Goal: Task Accomplishment & Management: Manage account settings

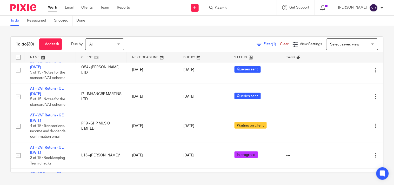
scroll to position [144, 0]
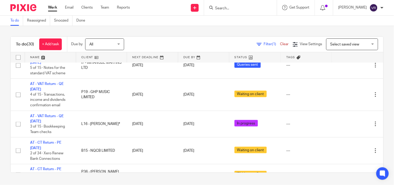
click at [205, 26] on div "To do (30) + Add task Due by All All Today Tomorrow This week Next week This mo…" at bounding box center [197, 104] width 394 height 157
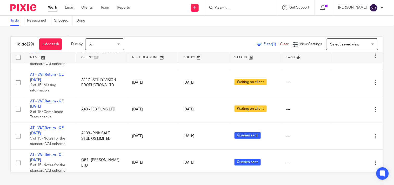
scroll to position [29, 0]
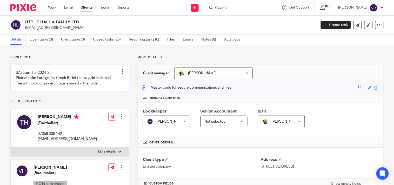
drag, startPoint x: 37, startPoint y: 22, endPoint x: 92, endPoint y: 21, distance: 54.8
click at [92, 21] on h2 "H11 - T HALL & FAMILY LTD" at bounding box center [140, 21] width 230 height 5
copy h2 "T HALL & FAMILY LTD"
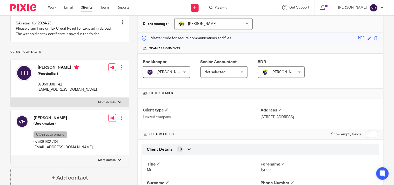
scroll to position [58, 0]
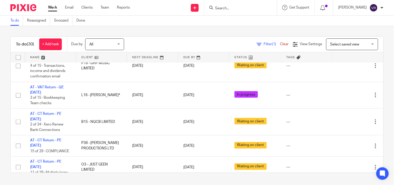
scroll to position [29, 0]
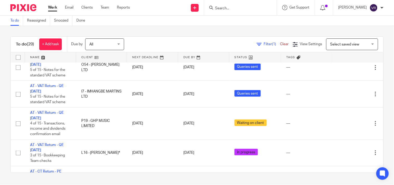
scroll to position [144, 0]
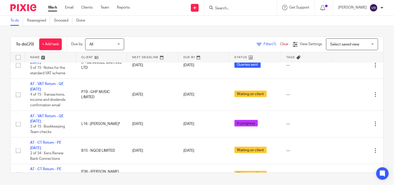
click at [266, 28] on div "To do (29) + Add task Due by All All Today Tomorrow This week Next week This mo…" at bounding box center [197, 104] width 394 height 157
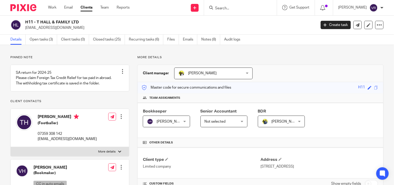
scroll to position [29, 0]
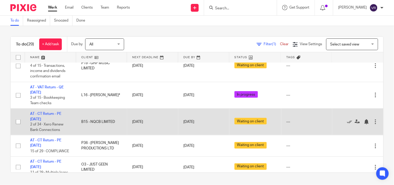
scroll to position [144, 0]
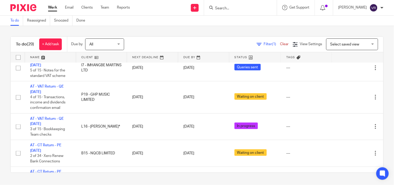
scroll to position [173, 0]
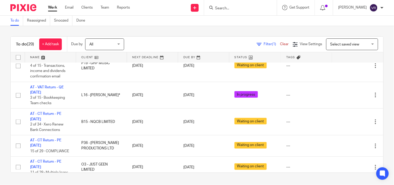
click at [180, 27] on div "To do (29) + Add task Due by All All Today Tomorrow This week Next week This mo…" at bounding box center [197, 104] width 394 height 157
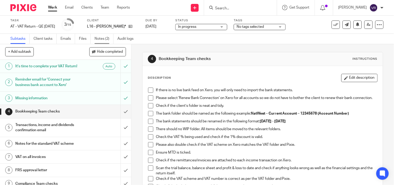
click at [106, 38] on link "Notes (2)" at bounding box center [104, 39] width 19 height 10
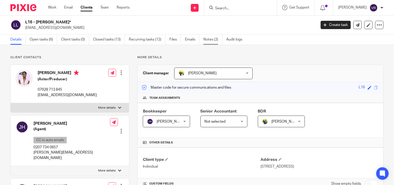
click at [214, 38] on link "Notes (2)" at bounding box center [212, 40] width 19 height 10
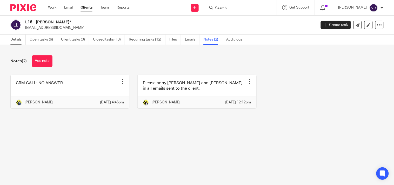
click at [16, 40] on link "Details" at bounding box center [17, 40] width 15 height 10
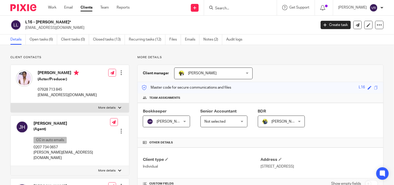
click at [48, 40] on link "Open tasks (6)" at bounding box center [44, 40] width 28 height 10
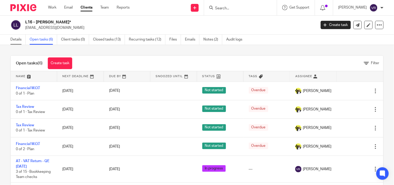
click at [20, 40] on link "Details" at bounding box center [17, 40] width 15 height 10
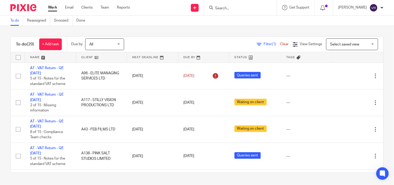
scroll to position [144, 0]
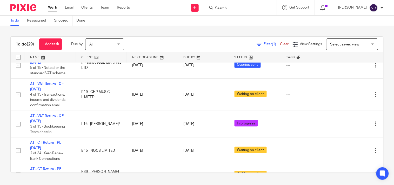
click at [53, 9] on link "Work" at bounding box center [52, 7] width 9 height 5
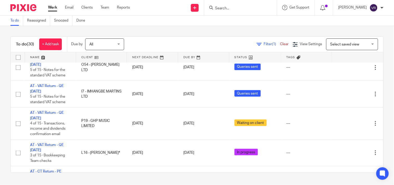
scroll to position [86, 0]
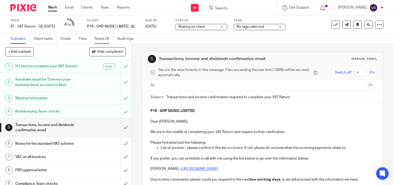
click at [100, 38] on link "Notes (4)" at bounding box center [104, 39] width 19 height 10
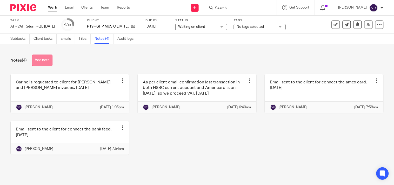
click at [45, 62] on button "Add note" at bounding box center [42, 61] width 21 height 12
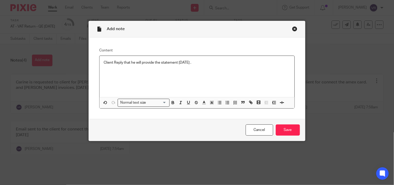
drag, startPoint x: 196, startPoint y: 62, endPoint x: 98, endPoint y: 57, distance: 98.6
click at [99, 57] on div "Client Reply that he will provide the statement [DATE] ." at bounding box center [196, 76] width 195 height 41
copy p "Client Reply that he will provide the statement [DATE] ."
click at [202, 64] on p "Client Reply that he will provide the statement [DATE] ." at bounding box center [197, 62] width 186 height 5
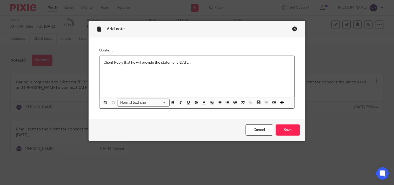
click at [202, 64] on p "Client Reply that he will provide the statement [DATE] ." at bounding box center [197, 62] width 186 height 5
click at [128, 63] on p "Client Reply that he will provide the invoice [DATE]." at bounding box center [197, 62] width 186 height 5
click at [153, 62] on p "Client will provide the invoice [DATE]." at bounding box center [197, 62] width 186 height 5
click at [170, 63] on p "Client will provide the invoice [DATE]." at bounding box center [197, 62] width 186 height 5
click at [136, 63] on p "Client will provide the invoice [DATE]." at bounding box center [197, 62] width 186 height 5
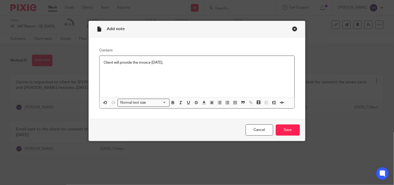
click at [190, 68] on div "Client will provide the invoice [DATE]." at bounding box center [196, 76] width 195 height 41
click at [286, 130] on input "Save" at bounding box center [288, 129] width 24 height 11
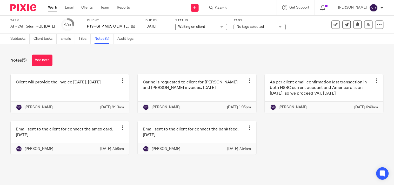
drag, startPoint x: 83, startPoint y: 86, endPoint x: 110, endPoint y: 63, distance: 35.7
click at [110, 63] on div "Notes (5) Add note" at bounding box center [196, 61] width 373 height 12
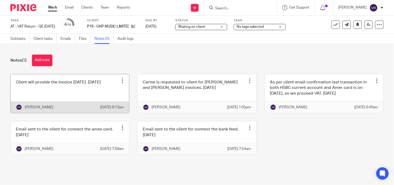
click at [120, 82] on div at bounding box center [122, 80] width 5 height 5
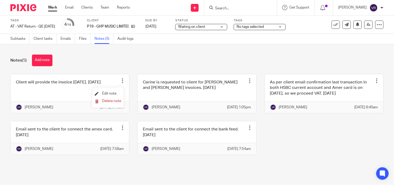
click at [107, 93] on span "Edit note" at bounding box center [109, 94] width 15 height 4
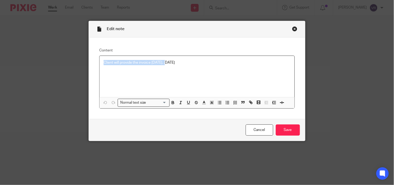
drag, startPoint x: 166, startPoint y: 63, endPoint x: 98, endPoint y: 64, distance: 67.5
click at [99, 64] on div "Client will provide the invoice on Sunday. 26.09.2025" at bounding box center [196, 76] width 195 height 41
click at [243, 64] on p "The client has informed us that they will provide the invoice [DATE]. [DATE]" at bounding box center [197, 62] width 186 height 5
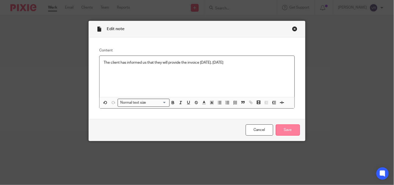
click at [283, 127] on input "Save" at bounding box center [288, 129] width 24 height 11
